Goal: Task Accomplishment & Management: Use online tool/utility

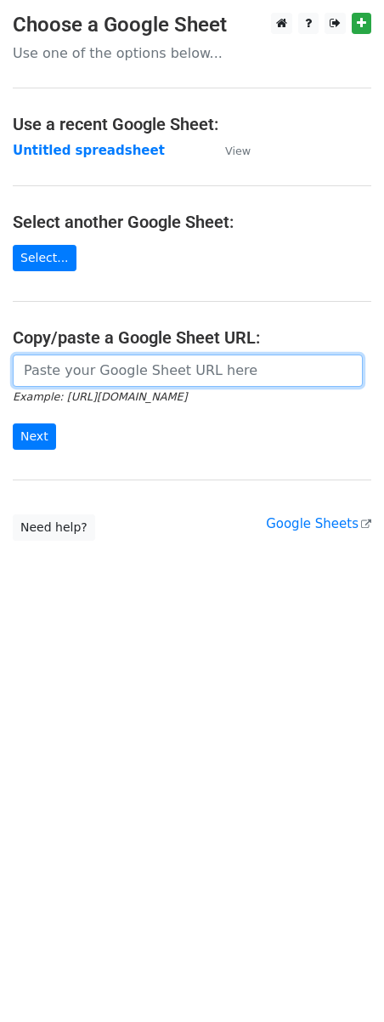
click at [97, 371] on input "url" at bounding box center [188, 370] width 350 height 32
paste input "[URL][DOMAIN_NAME]"
type input "[URL][DOMAIN_NAME]"
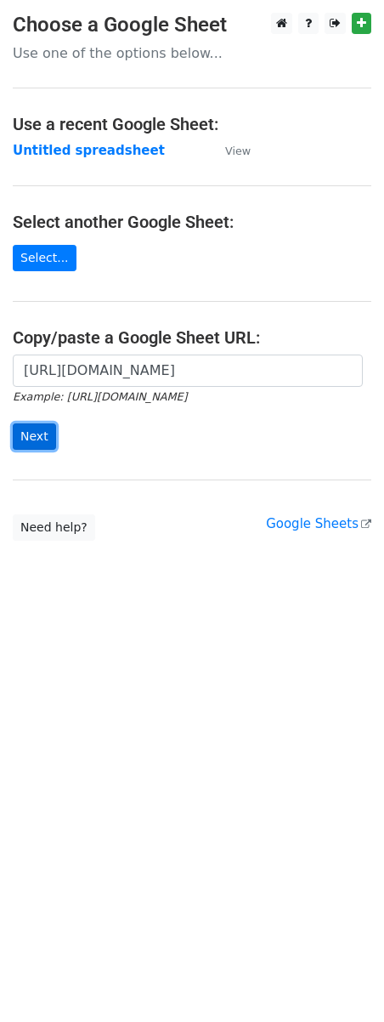
click at [35, 442] on input "Next" at bounding box center [34, 436] width 43 height 26
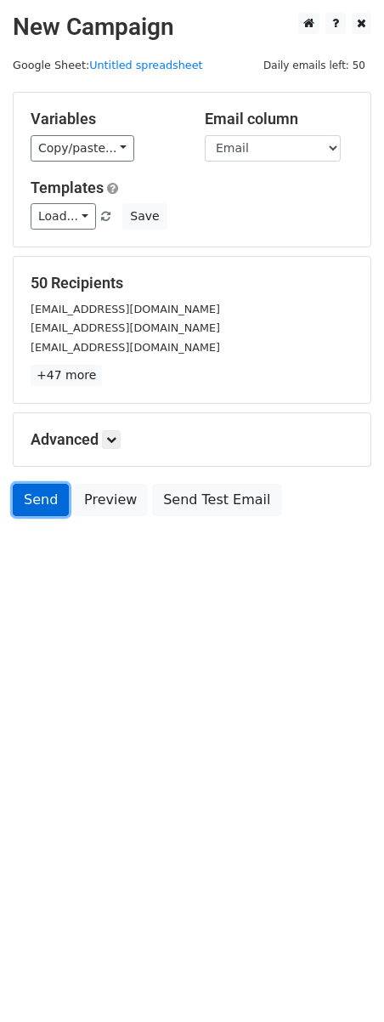
click at [48, 504] on link "Send" at bounding box center [41, 500] width 56 height 32
